Goal: Task Accomplishment & Management: Manage account settings

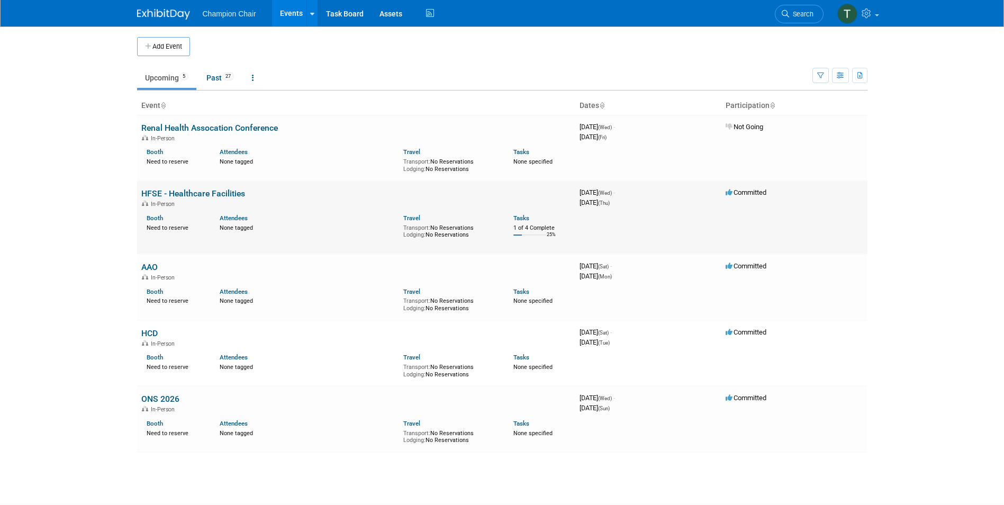
click at [223, 191] on link "HFSE - Healthcare Facilities" at bounding box center [193, 193] width 104 height 10
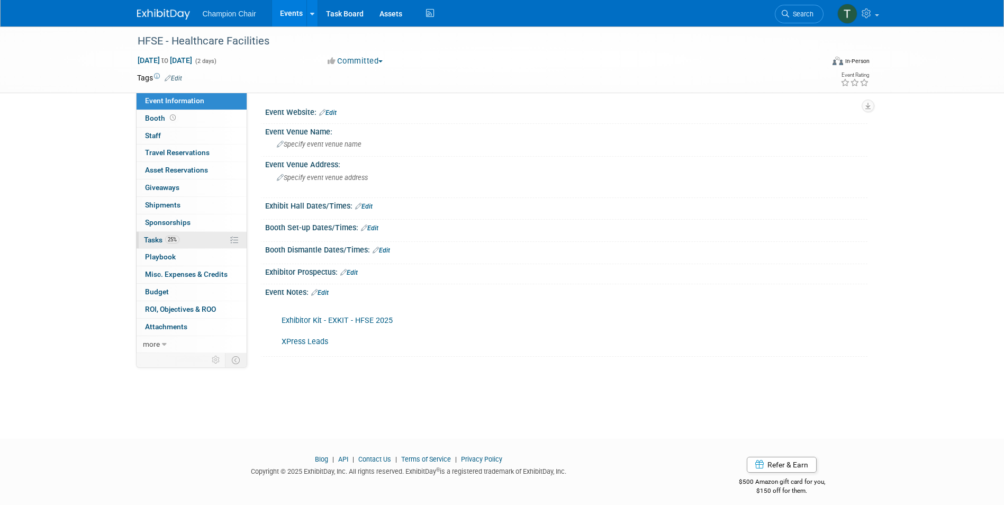
click at [142, 235] on link "25% Tasks 25%" at bounding box center [192, 240] width 110 height 17
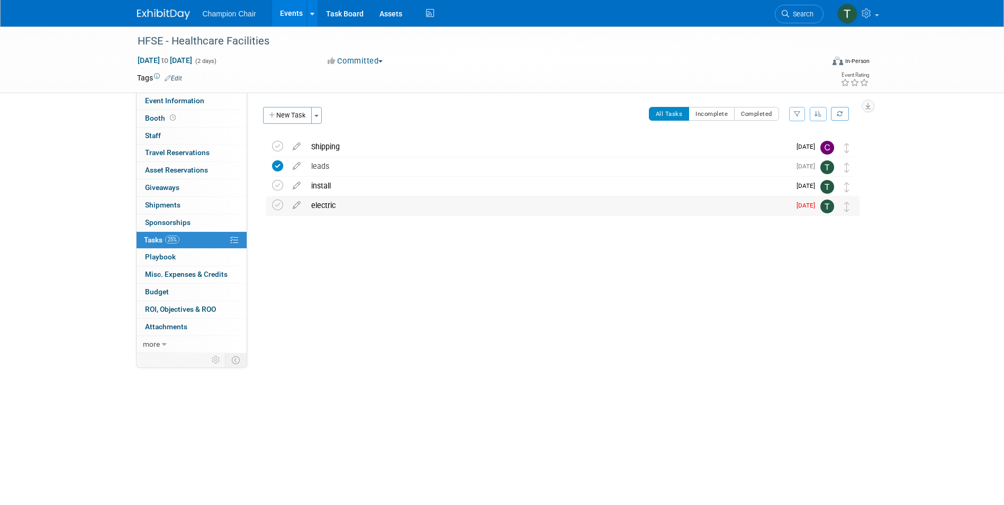
click at [318, 201] on div "electric" at bounding box center [548, 205] width 484 height 18
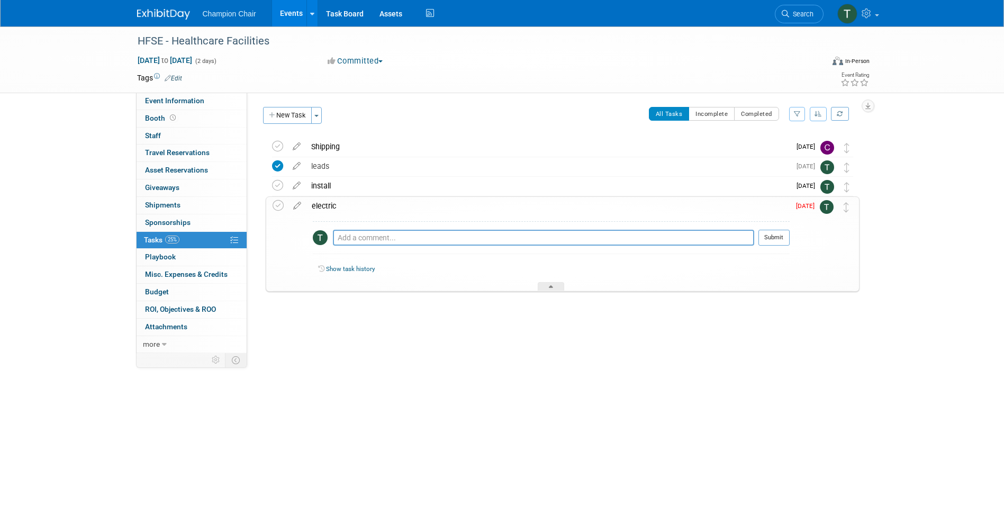
click at [473, 320] on div "HFSE - Healthcare Facilities Sep 24, 2025 to Sep 25, 2025 (Going) Shipping Pro …" at bounding box center [559, 235] width 599 height 197
click at [167, 98] on span "Event Information" at bounding box center [174, 100] width 59 height 8
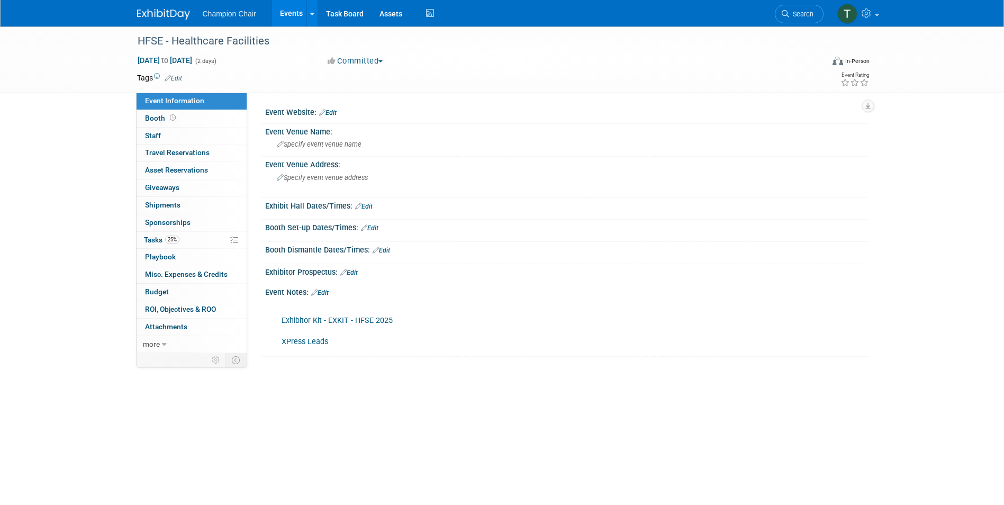
click at [313, 320] on link "Exhibitor Kit - EXKIT - HFSE 2025" at bounding box center [337, 320] width 111 height 9
click at [159, 243] on span "Tasks 25%" at bounding box center [161, 240] width 35 height 8
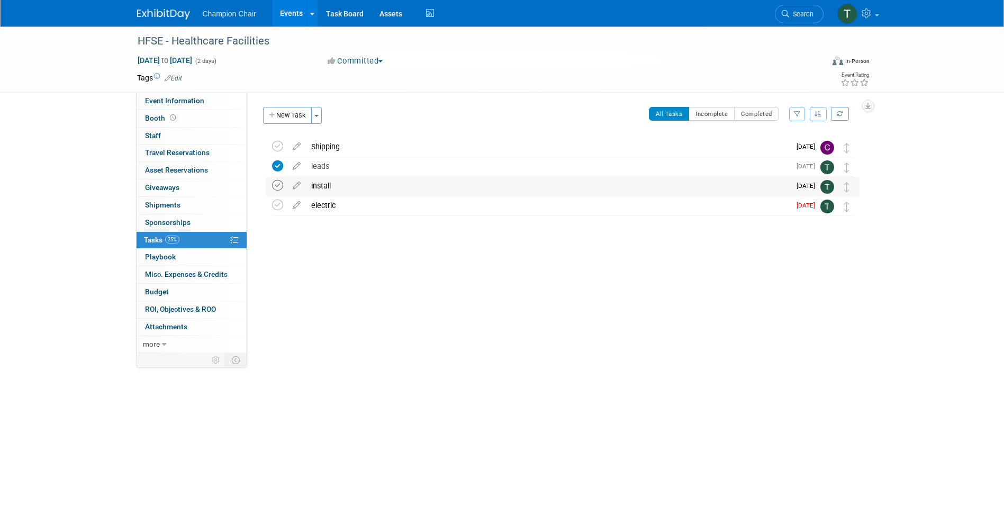
click at [274, 184] on icon at bounding box center [277, 185] width 11 height 11
click at [277, 205] on icon at bounding box center [277, 205] width 11 height 11
click at [300, 13] on link "Events" at bounding box center [291, 13] width 39 height 26
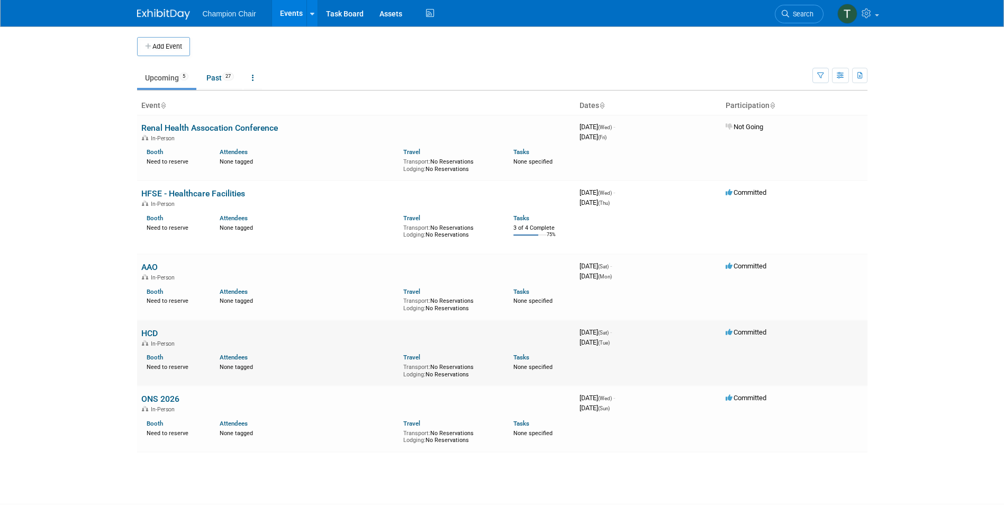
click at [154, 332] on link "HCD" at bounding box center [149, 333] width 16 height 10
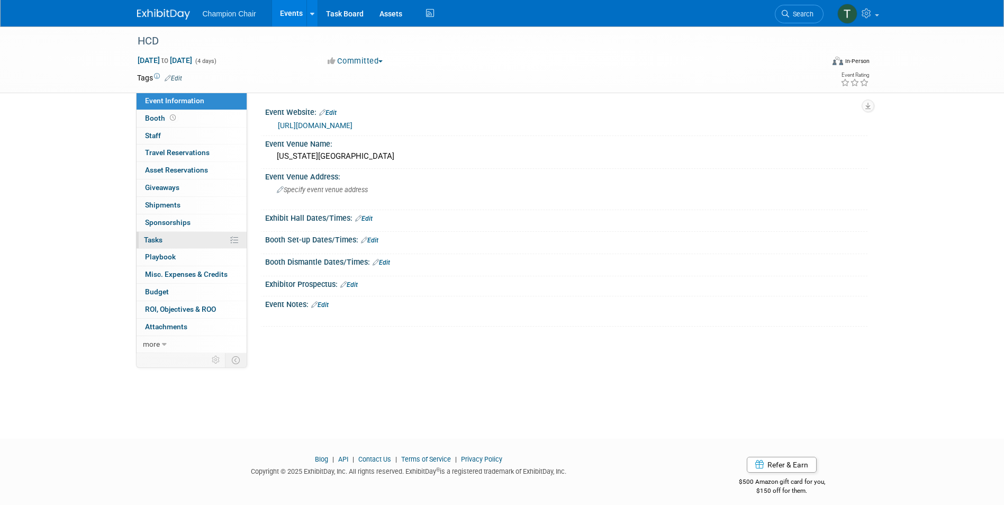
click at [156, 242] on span "Tasks 0%" at bounding box center [153, 240] width 19 height 8
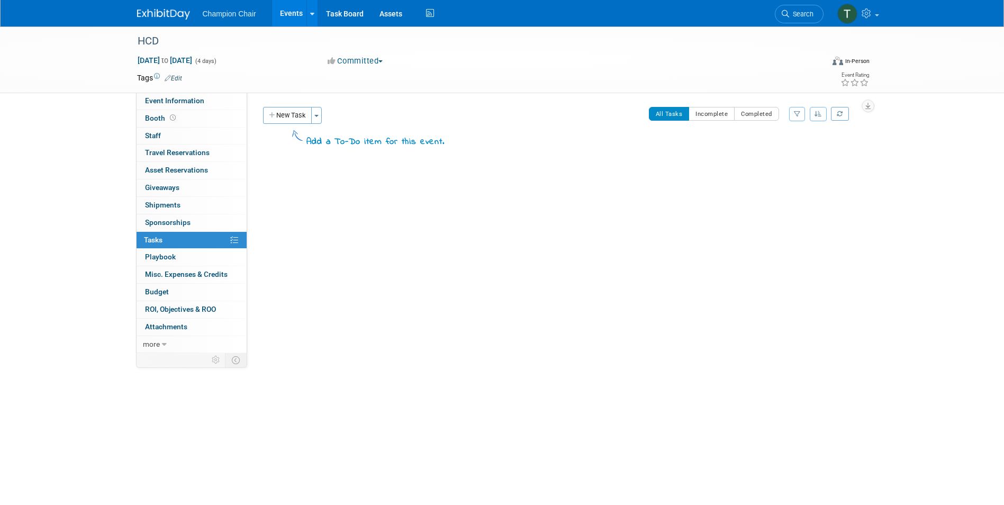
click at [277, 114] on button "New Task" at bounding box center [287, 115] width 49 height 17
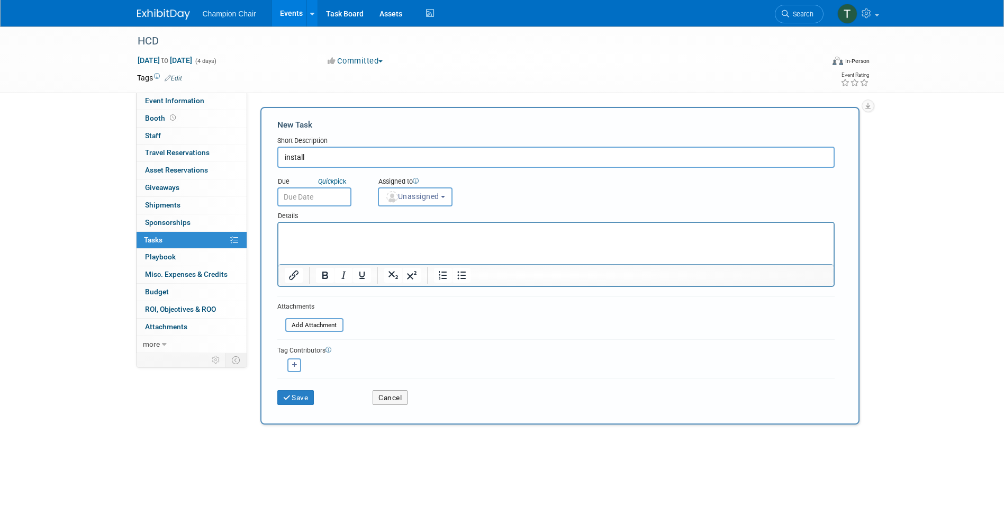
type input "install"
click at [182, 92] on div "HCD Oct 25, 2025 to Oct 28, 2025 (4 days) Oct 25, 2025 to Oct 28, 2025 Committe…" at bounding box center [502, 59] width 746 height 66
click at [182, 101] on span "Event Information" at bounding box center [174, 100] width 59 height 8
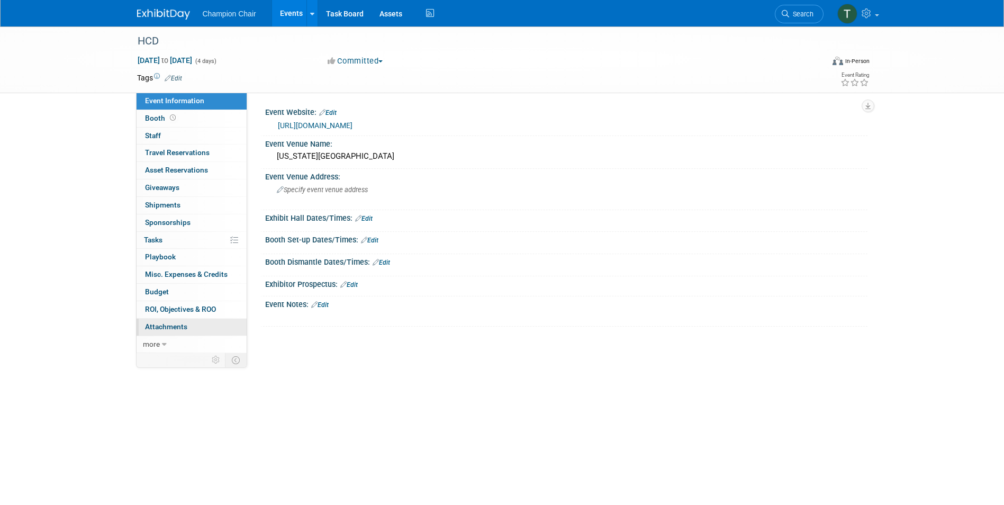
click at [184, 328] on span "Attachments 0" at bounding box center [166, 326] width 42 height 8
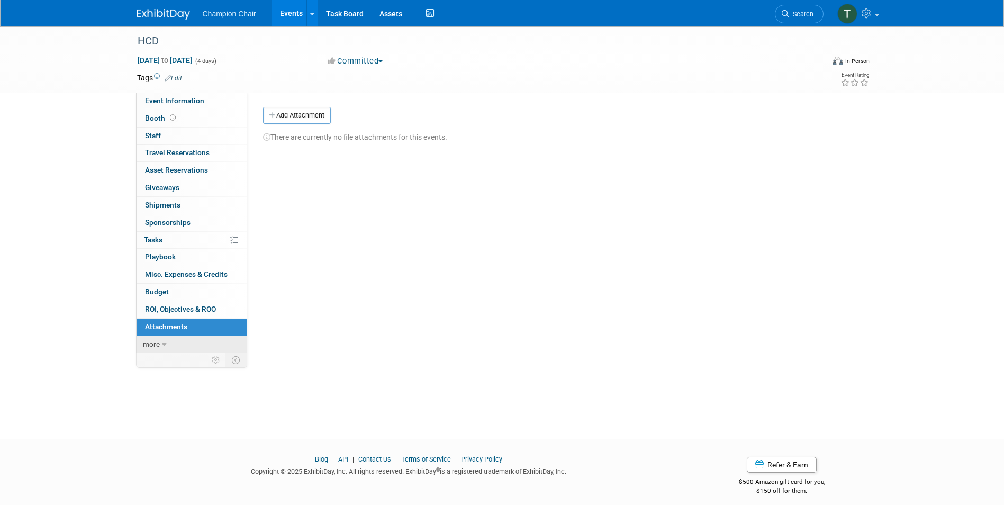
click at [170, 344] on link "more" at bounding box center [192, 344] width 110 height 17
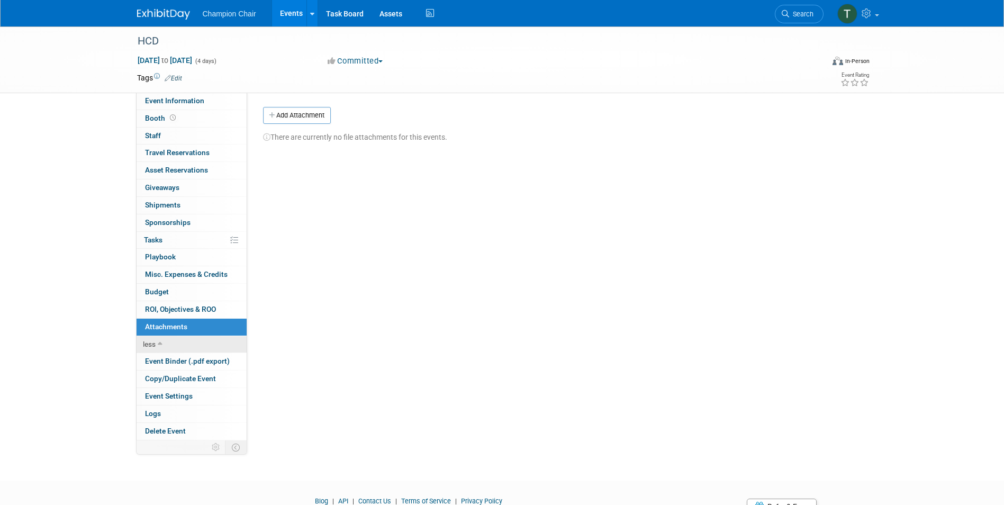
click at [170, 344] on link "less" at bounding box center [192, 344] width 110 height 17
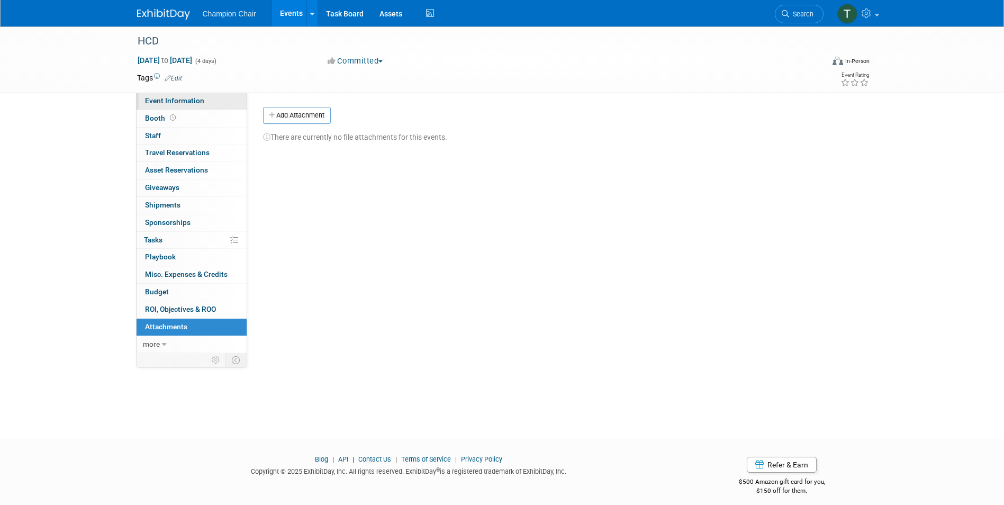
click at [173, 105] on link "Event Information" at bounding box center [192, 101] width 110 height 17
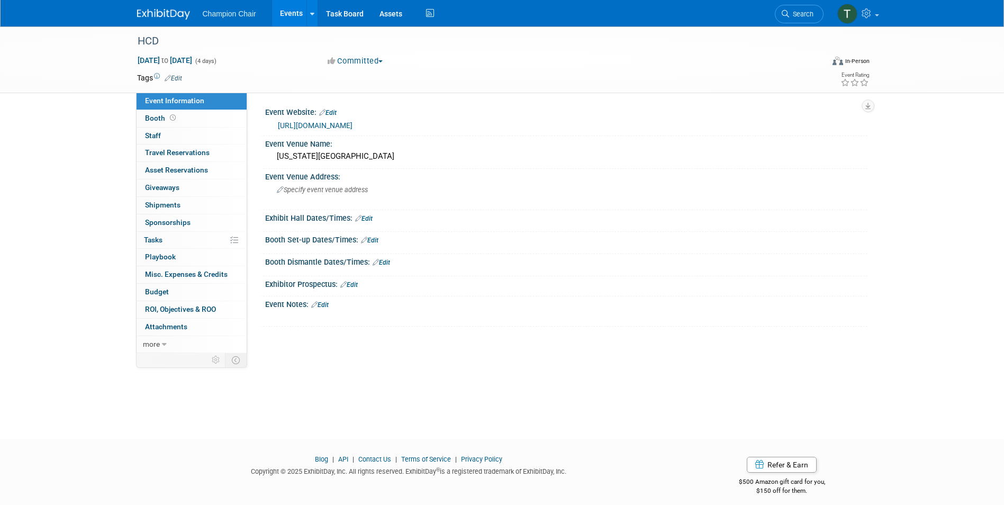
click at [292, 122] on link "http://hcdexpo.com" at bounding box center [315, 125] width 75 height 8
click at [163, 240] on link "0% Tasks 0%" at bounding box center [192, 240] width 110 height 17
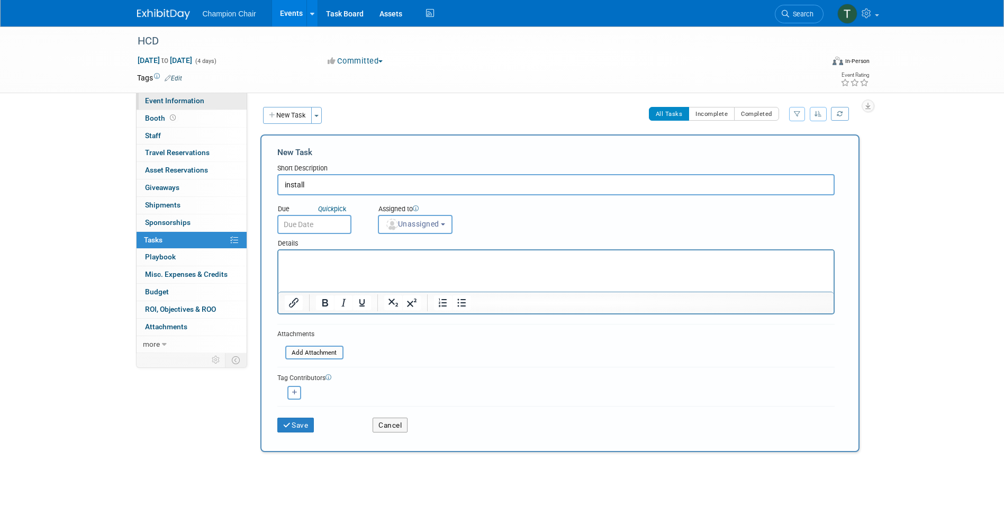
click at [177, 106] on link "Event Information" at bounding box center [192, 101] width 110 height 17
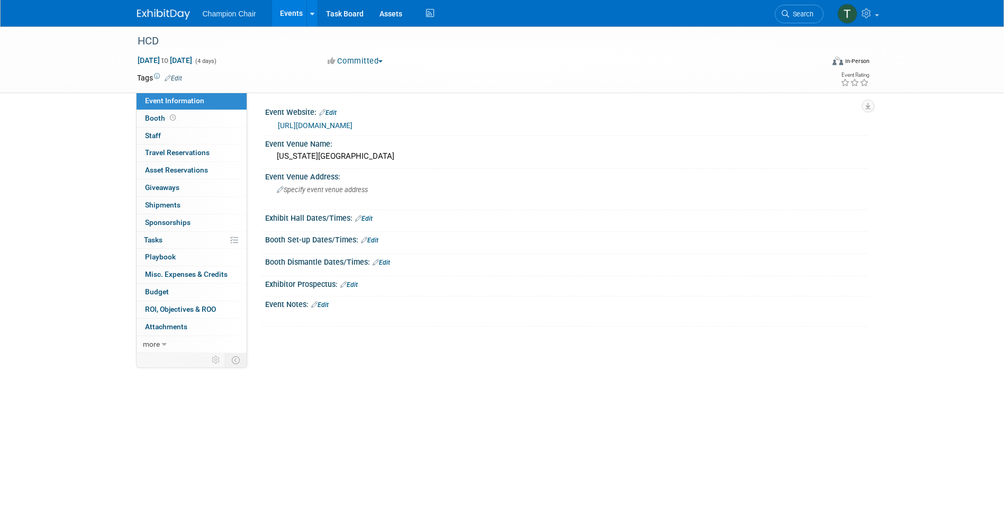
click at [318, 125] on link "[URL][DOMAIN_NAME]" at bounding box center [315, 125] width 75 height 8
click at [146, 122] on link "Booth" at bounding box center [192, 118] width 110 height 17
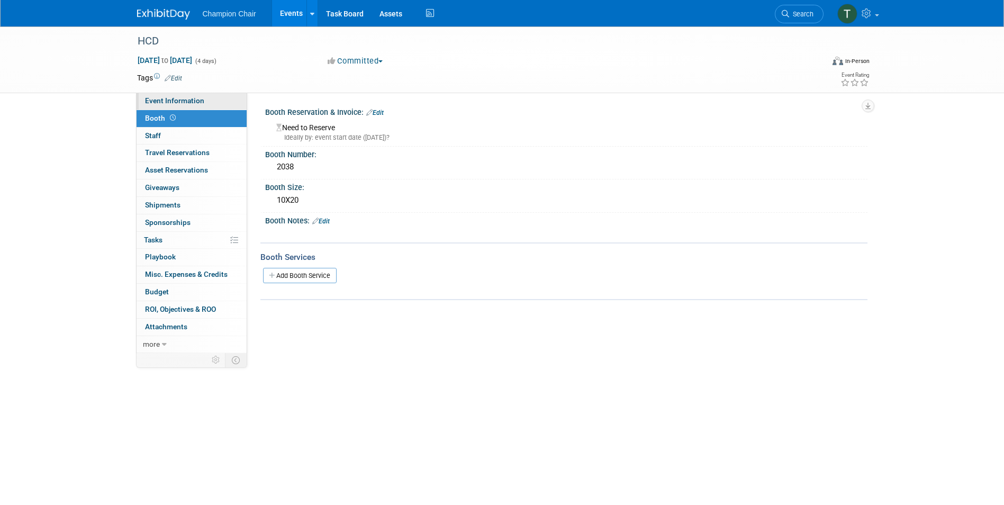
click at [153, 104] on span "Event Information" at bounding box center [174, 100] width 59 height 8
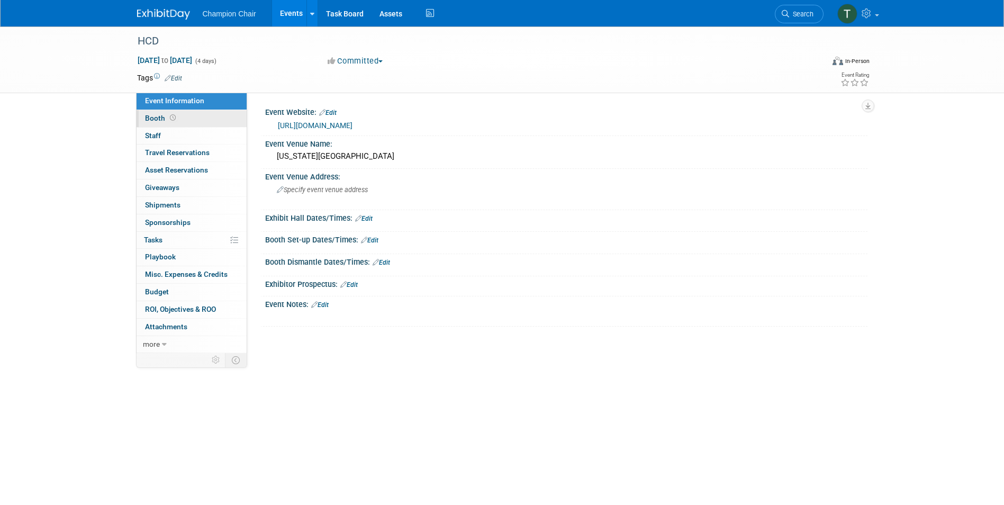
click at [194, 123] on link "Booth" at bounding box center [192, 118] width 110 height 17
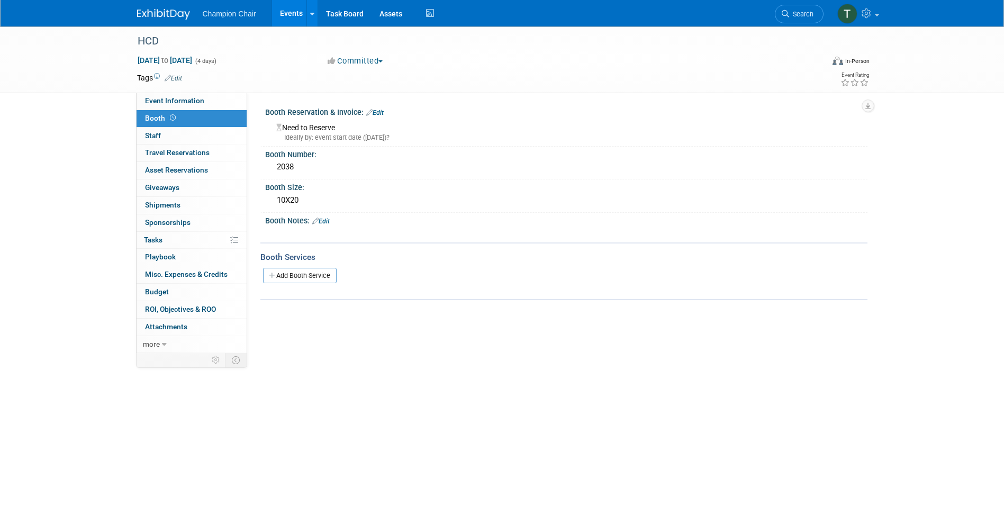
click at [286, 7] on link "Events" at bounding box center [291, 13] width 39 height 26
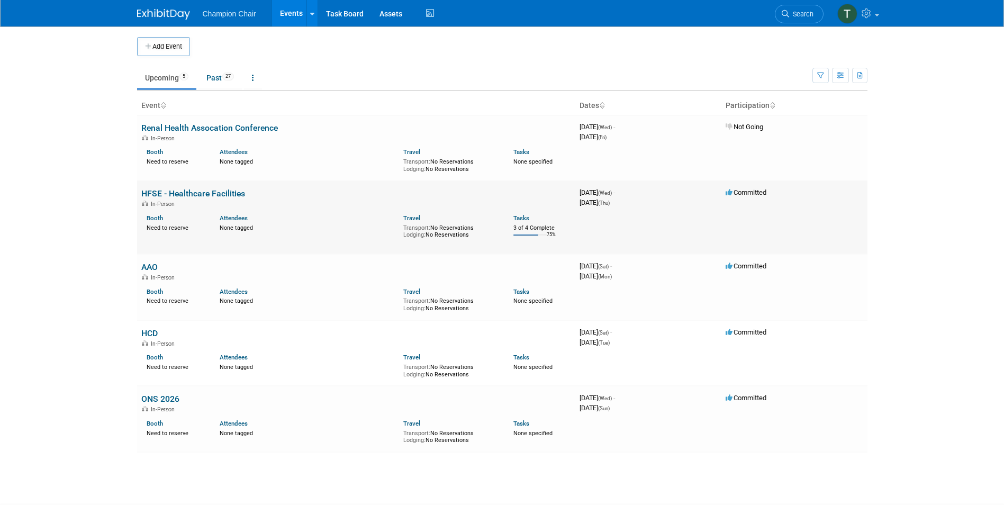
click at [157, 196] on link "HFSE - Healthcare Facilities" at bounding box center [193, 193] width 104 height 10
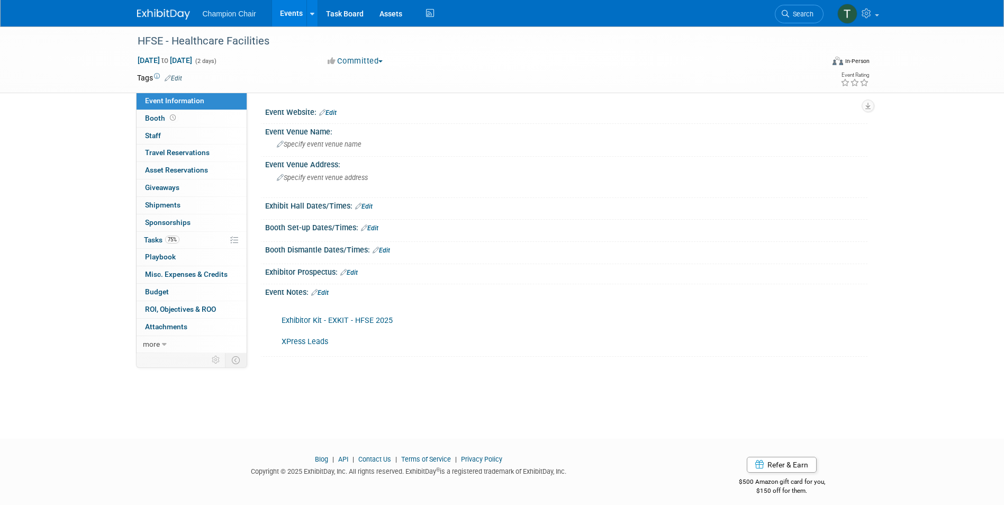
click at [291, 10] on link "Events" at bounding box center [291, 13] width 39 height 26
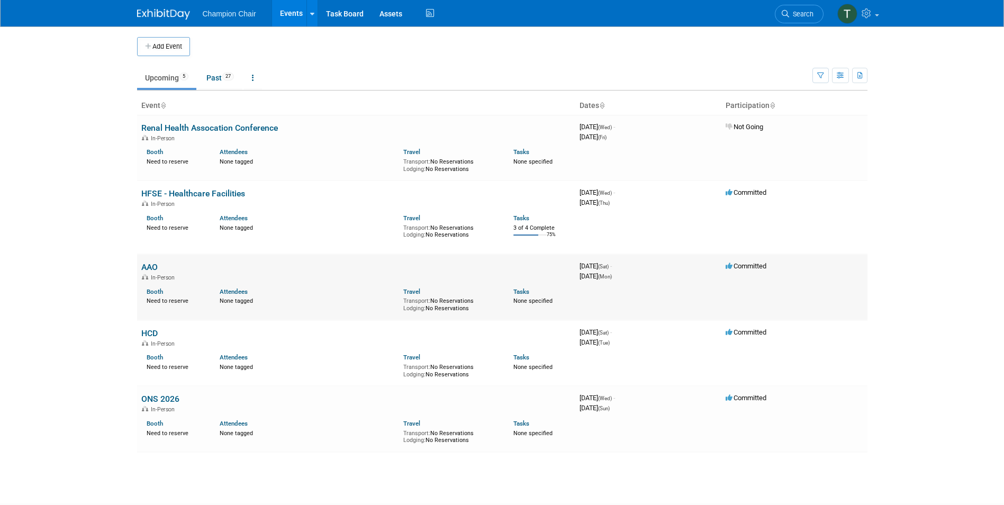
click at [148, 266] on link "AAO" at bounding box center [149, 267] width 16 height 10
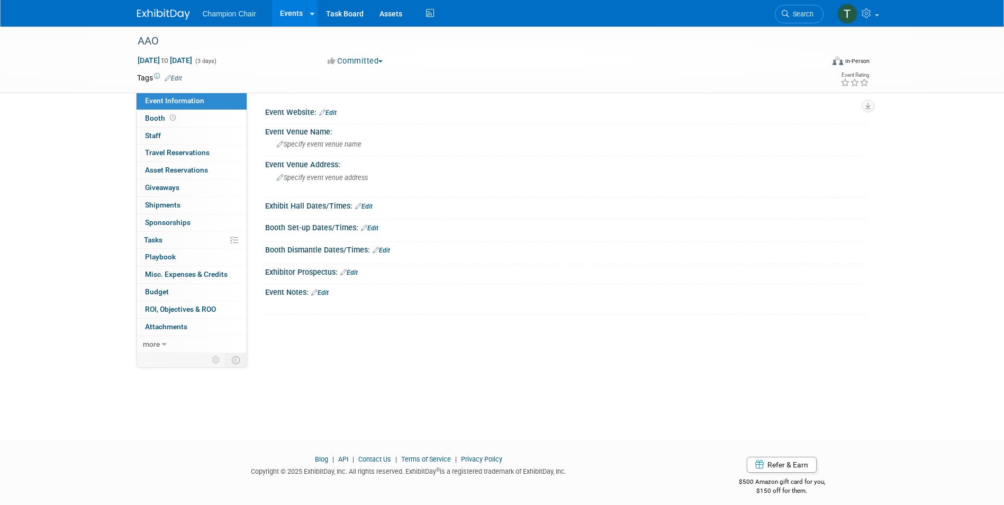
click at [297, 117] on div at bounding box center [566, 118] width 587 height 3
click at [305, 116] on div "Event Website: Edit" at bounding box center [566, 111] width 602 height 14
click at [250, 114] on div "Event Website: Edit Event Venue Name: Specify event venue name Event Venue Addr…" at bounding box center [557, 223] width 620 height 260
click at [368, 58] on button "Committed" at bounding box center [355, 61] width 63 height 11
click at [366, 106] on link "Not Going" at bounding box center [367, 108] width 84 height 15
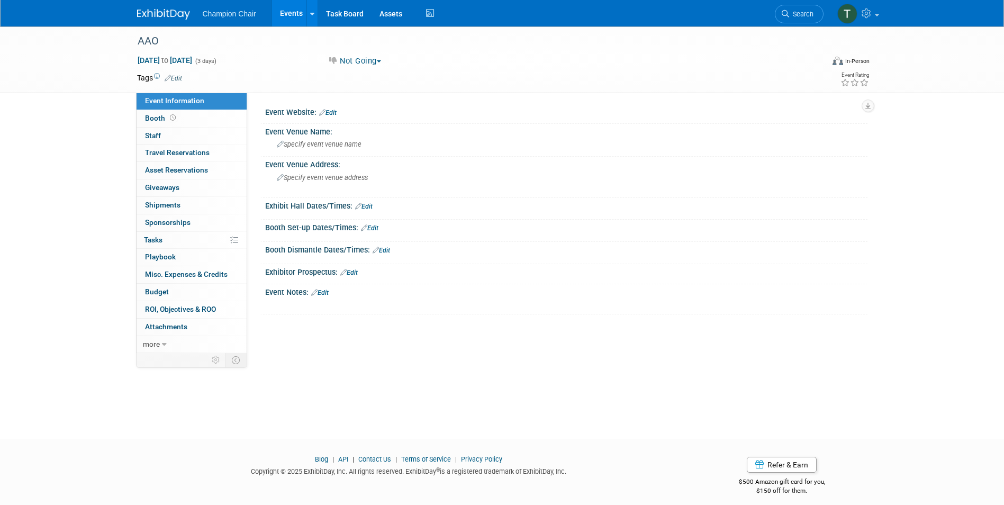
click at [287, 10] on link "Events" at bounding box center [291, 13] width 39 height 26
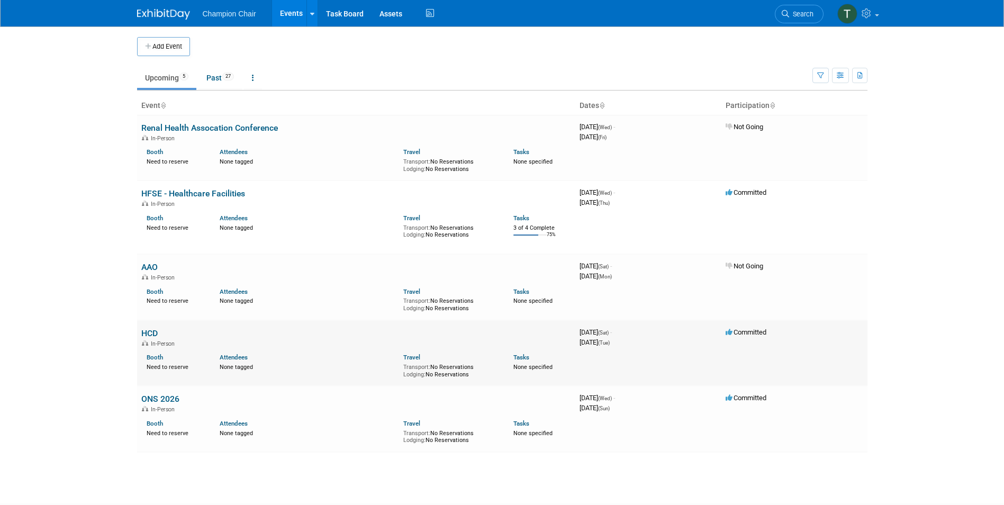
click at [157, 336] on link "HCD" at bounding box center [149, 333] width 16 height 10
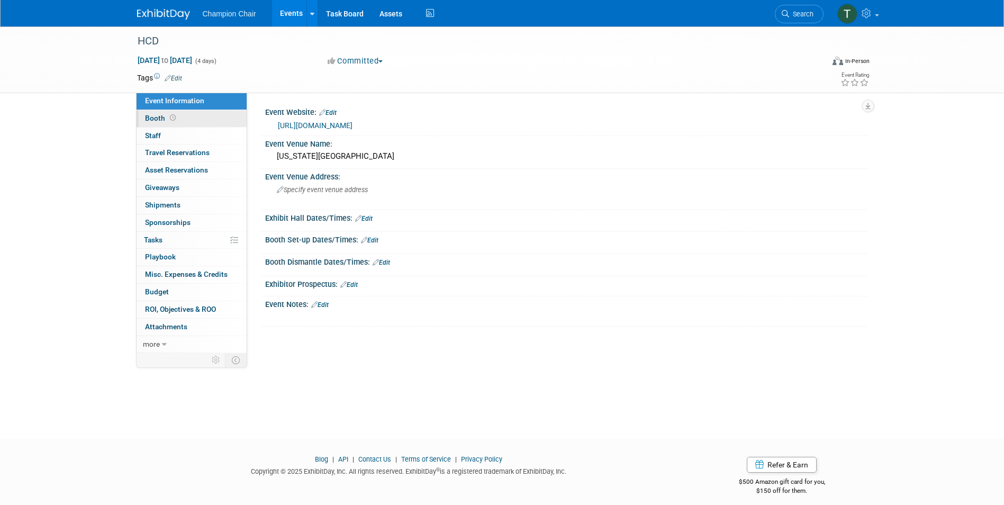
click at [156, 119] on span "Booth" at bounding box center [161, 118] width 33 height 8
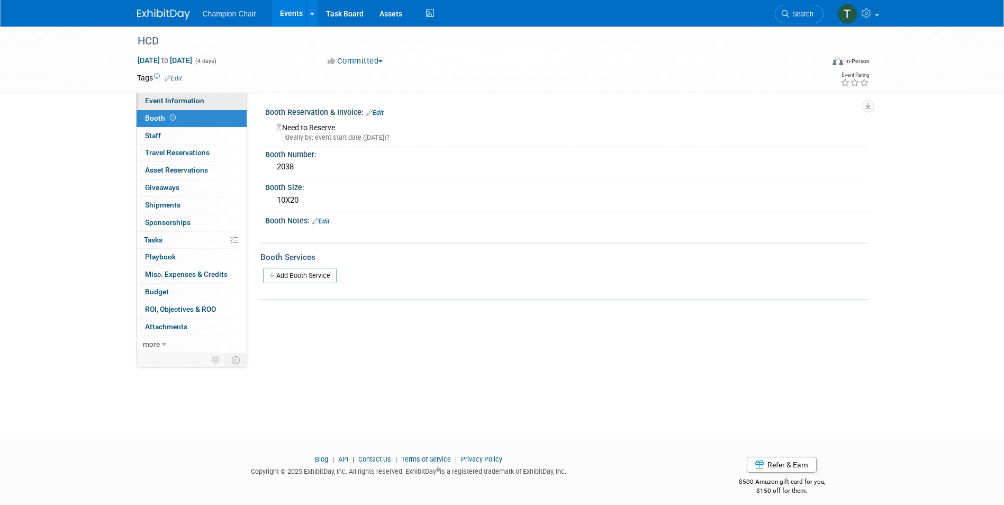
click at [160, 104] on span "Event Information" at bounding box center [174, 100] width 59 height 8
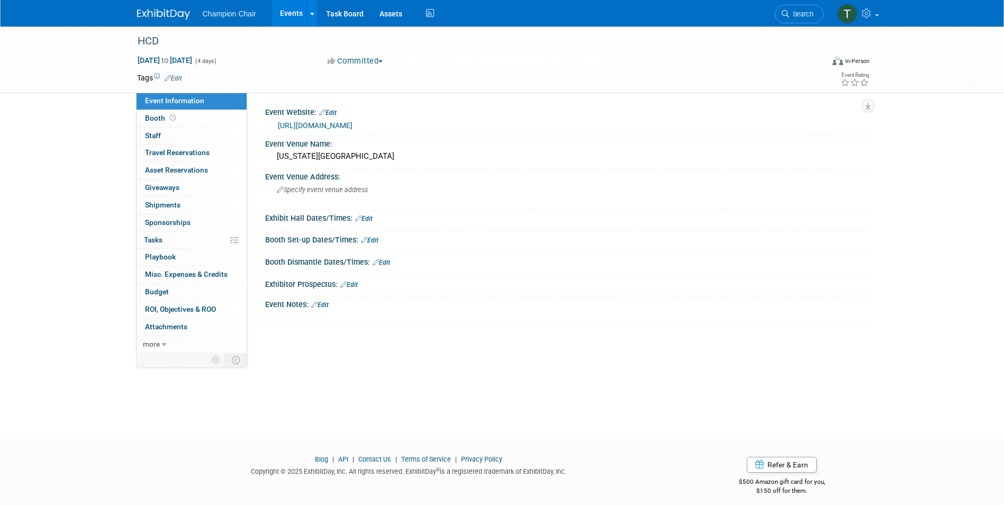
click at [295, 122] on link "[URL][DOMAIN_NAME]" at bounding box center [315, 125] width 75 height 8
click at [159, 113] on link "Booth" at bounding box center [192, 118] width 110 height 17
